Goal: Task Accomplishment & Management: Manage account settings

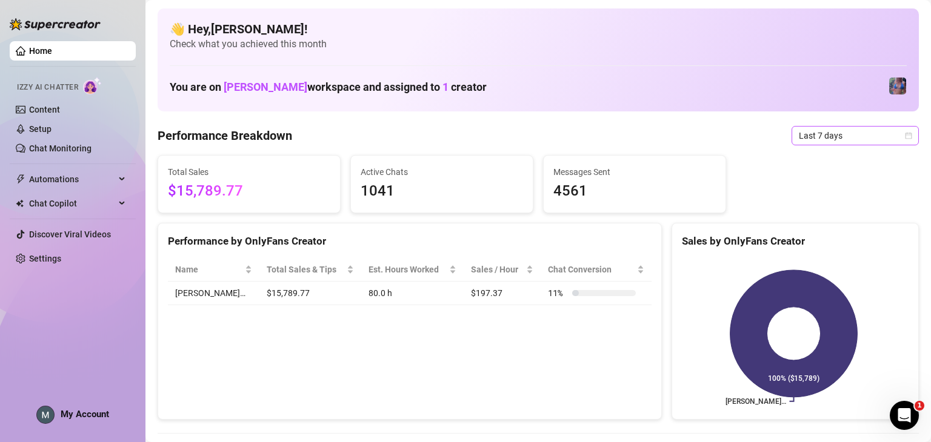
click at [836, 136] on span "Last 7 days" at bounding box center [855, 136] width 113 height 18
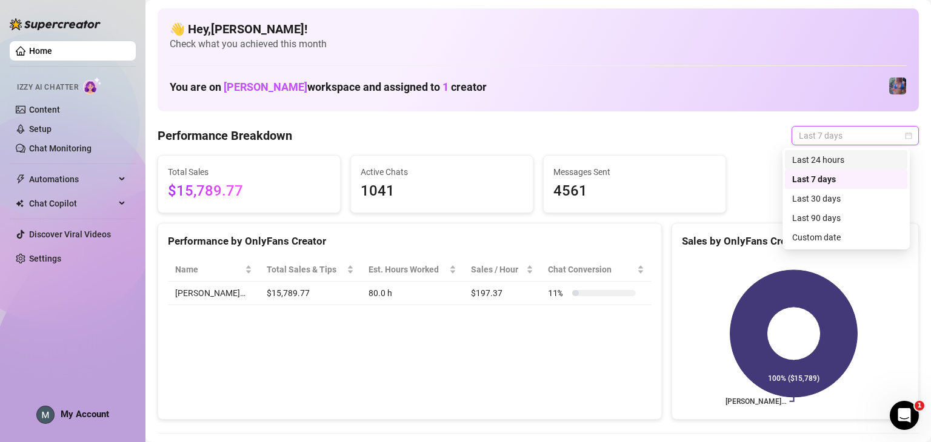
click at [843, 161] on div "Last 24 hours" at bounding box center [846, 159] width 108 height 13
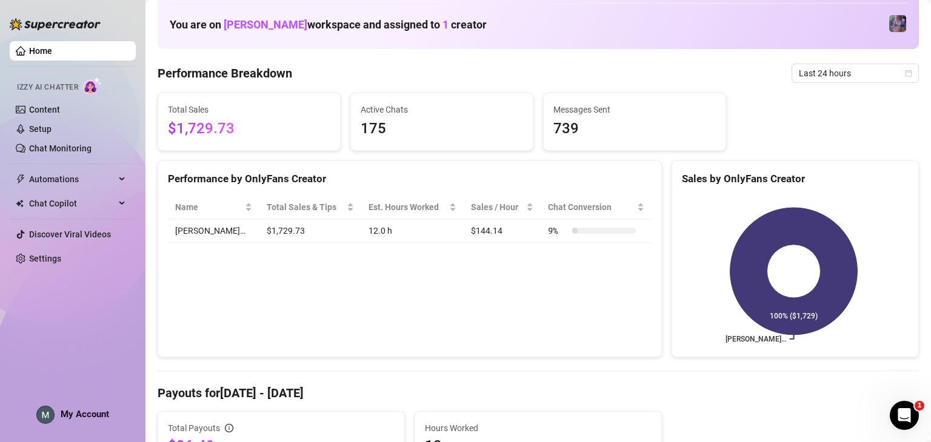
scroll to position [61, 0]
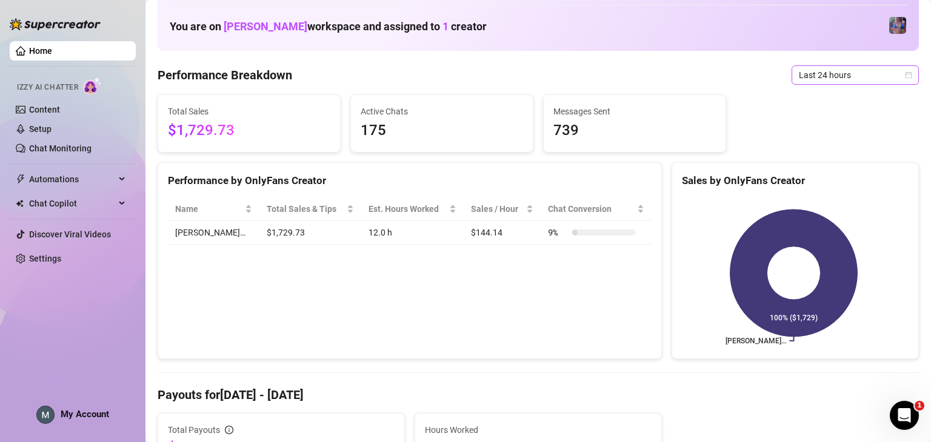
click at [800, 78] on span "Last 24 hours" at bounding box center [855, 75] width 113 height 18
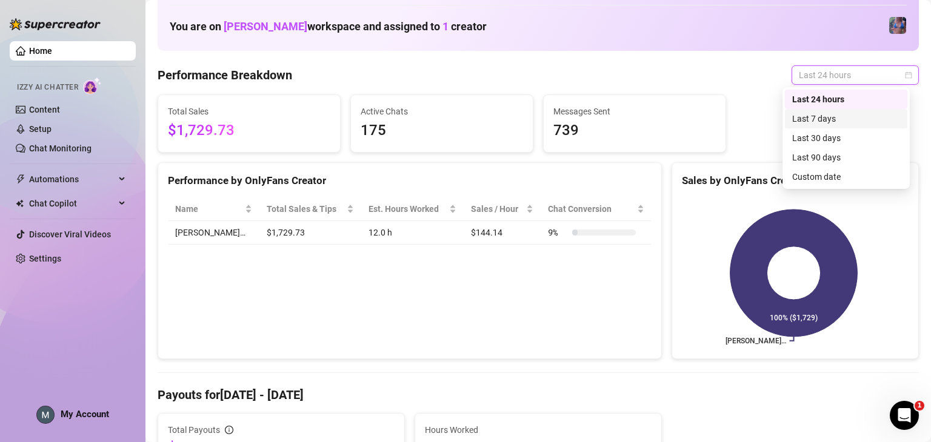
click at [809, 122] on div "Last 7 days" at bounding box center [846, 118] width 108 height 13
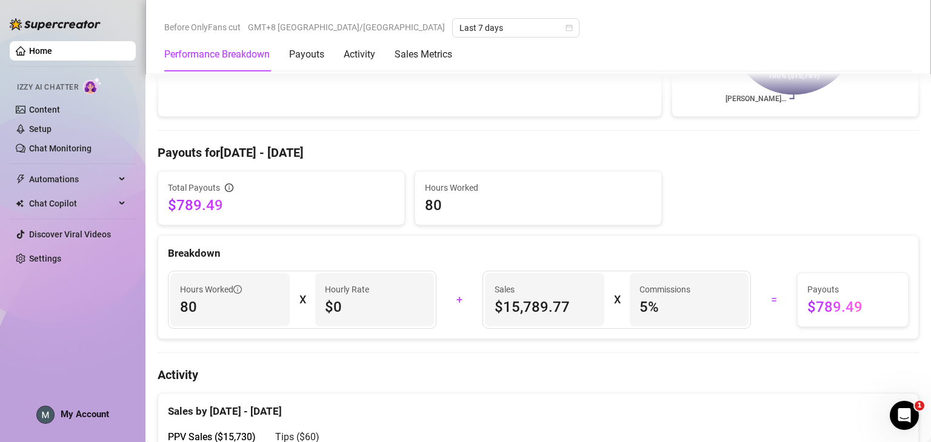
scroll to position [0, 0]
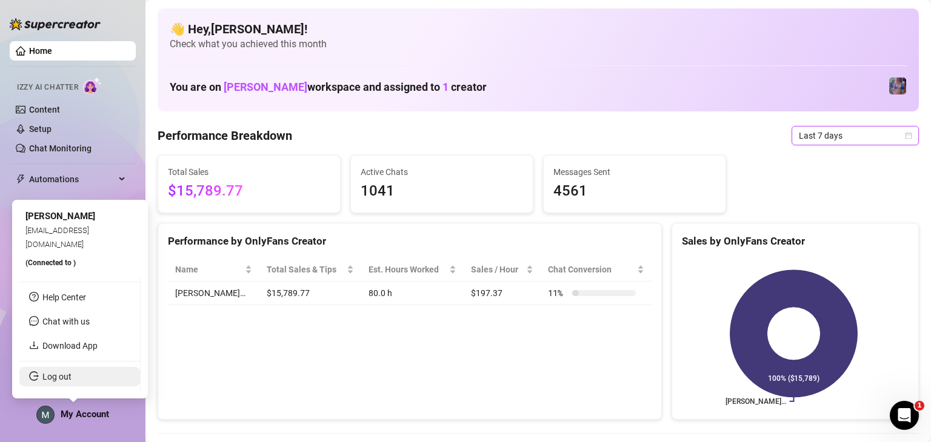
click at [72, 372] on link "Log out" at bounding box center [56, 377] width 29 height 10
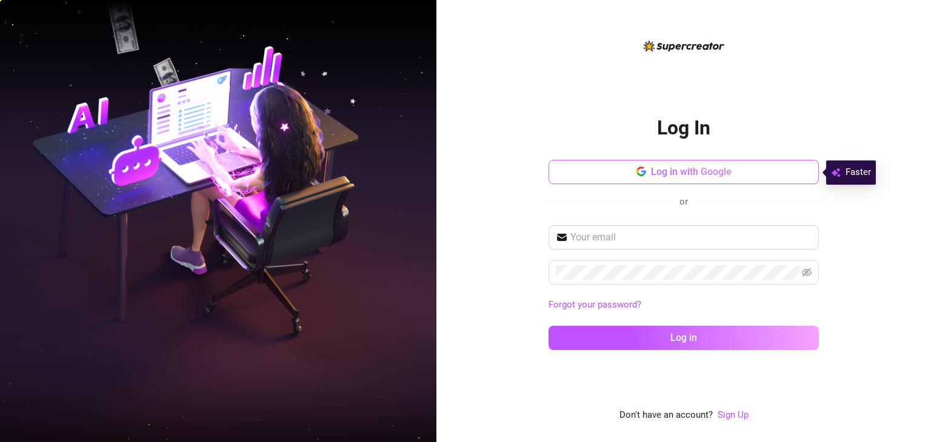
click at [619, 172] on button "Log in with Google" at bounding box center [684, 172] width 270 height 24
